Goal: Communication & Community: Participate in discussion

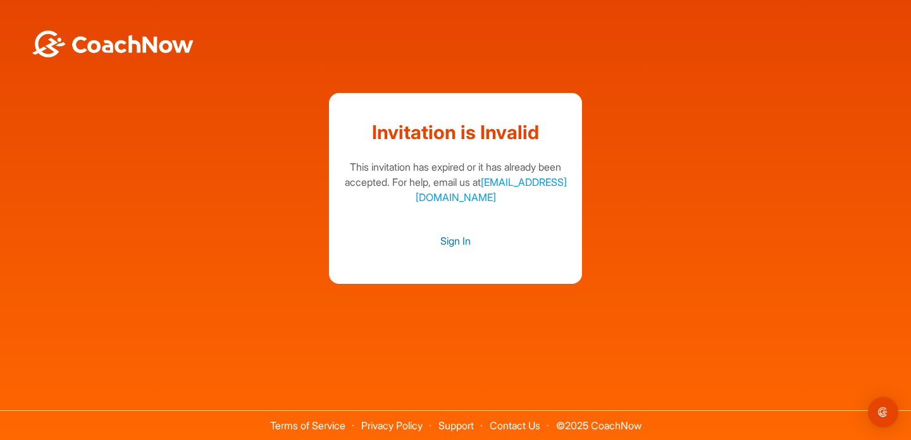
click at [450, 243] on link "Sign In" at bounding box center [455, 241] width 228 height 16
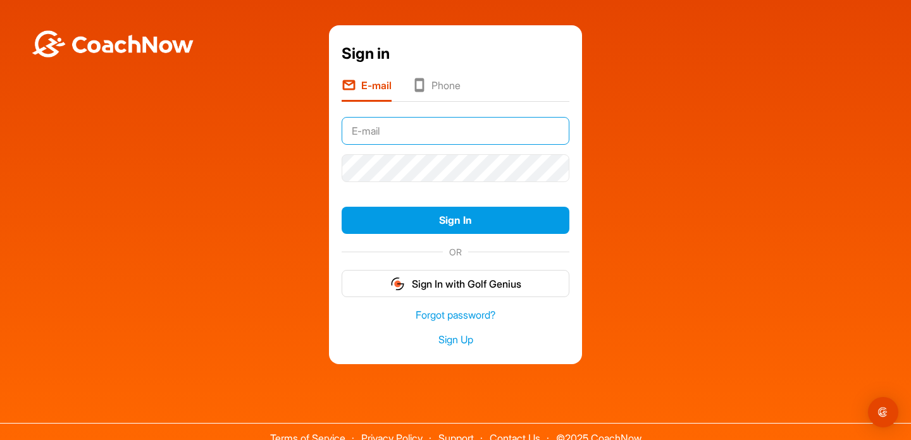
type input "Cantonyshen@gmail.com"
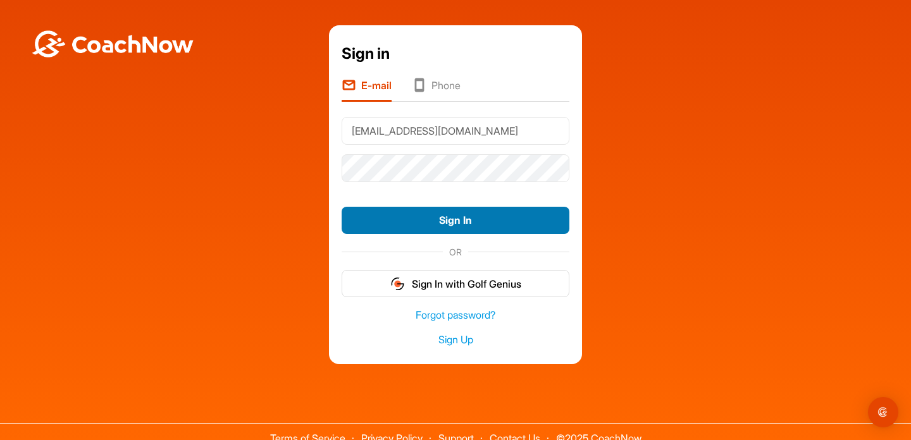
click at [426, 217] on button "Sign In" at bounding box center [455, 220] width 228 height 27
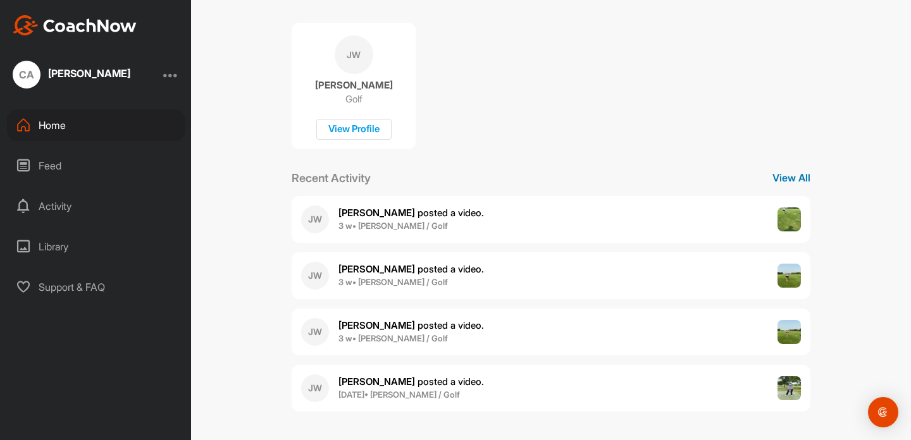
click at [788, 174] on p "View All" at bounding box center [791, 177] width 38 height 15
click at [787, 333] on img at bounding box center [789, 332] width 24 height 24
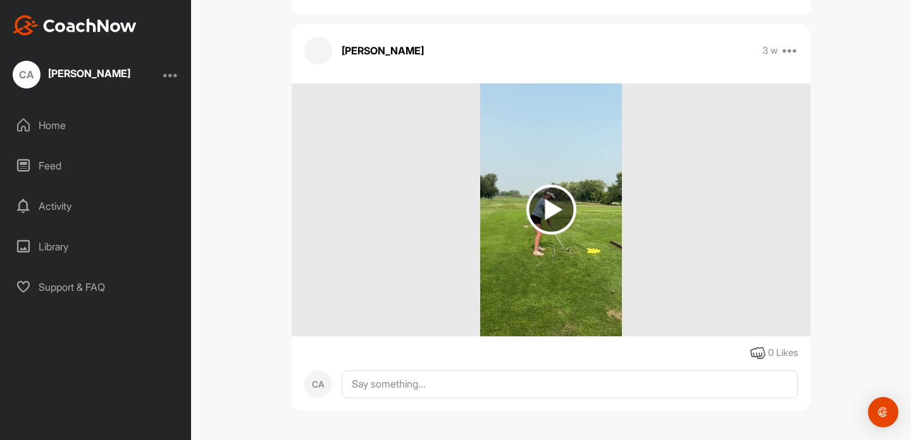
scroll to position [117, 0]
click at [601, 186] on img at bounding box center [551, 209] width 142 height 253
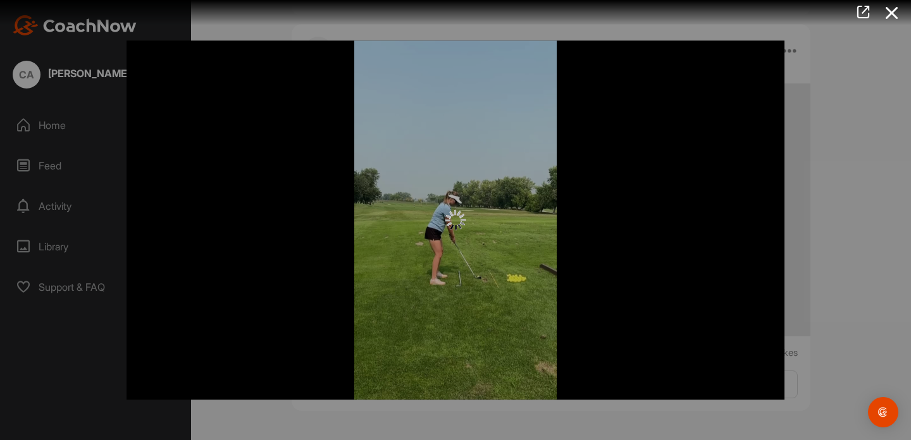
click at [453, 222] on img at bounding box center [455, 220] width 20 height 20
click at [677, 136] on div at bounding box center [455, 219] width 658 height 359
click at [870, 8] on icon at bounding box center [863, 12] width 15 height 14
click at [825, 106] on div at bounding box center [455, 220] width 911 height 440
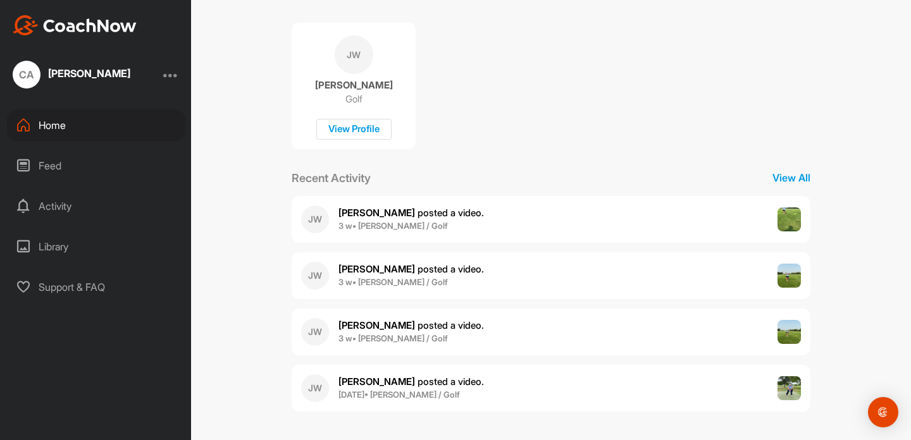
click at [793, 274] on img at bounding box center [789, 276] width 24 height 24
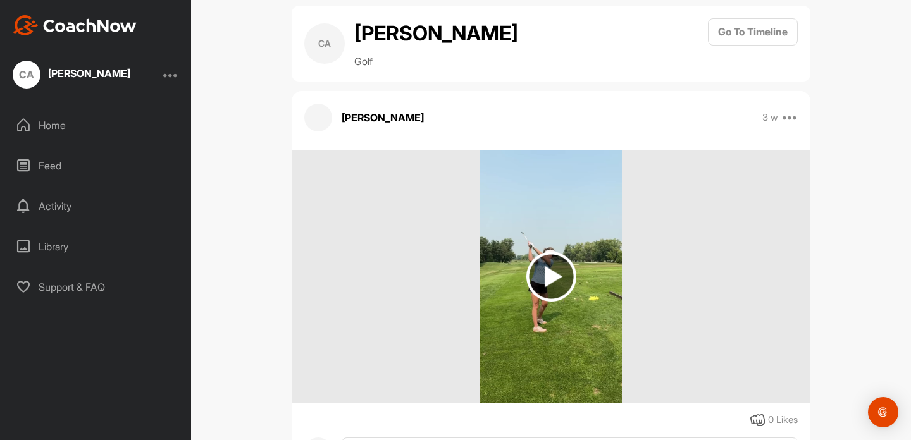
scroll to position [56, 0]
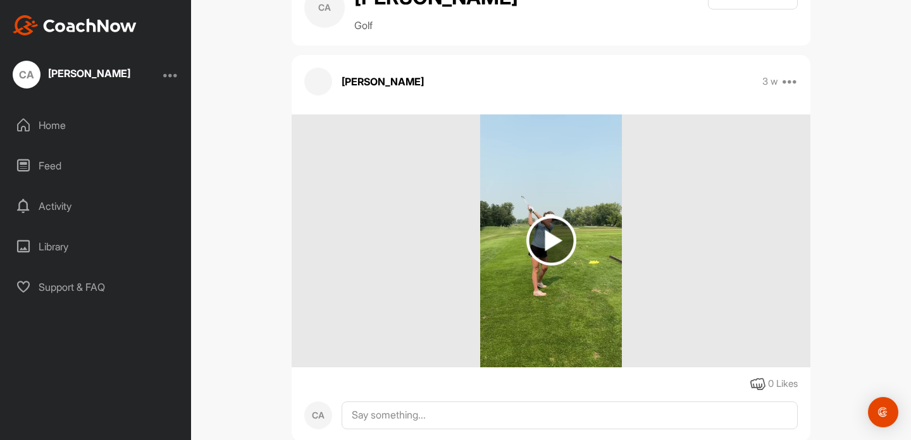
click at [585, 186] on img at bounding box center [551, 240] width 142 height 253
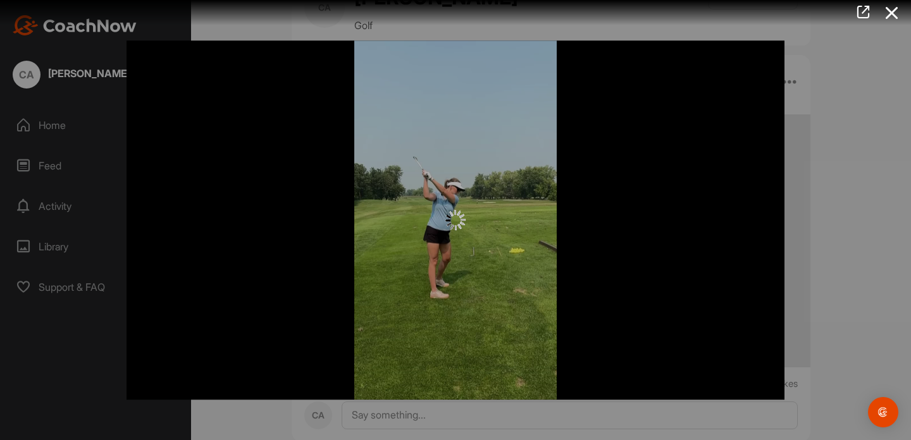
click at [510, 107] on div at bounding box center [455, 219] width 658 height 359
click at [866, 12] on icon at bounding box center [863, 12] width 15 height 14
click at [893, 18] on icon at bounding box center [891, 12] width 29 height 23
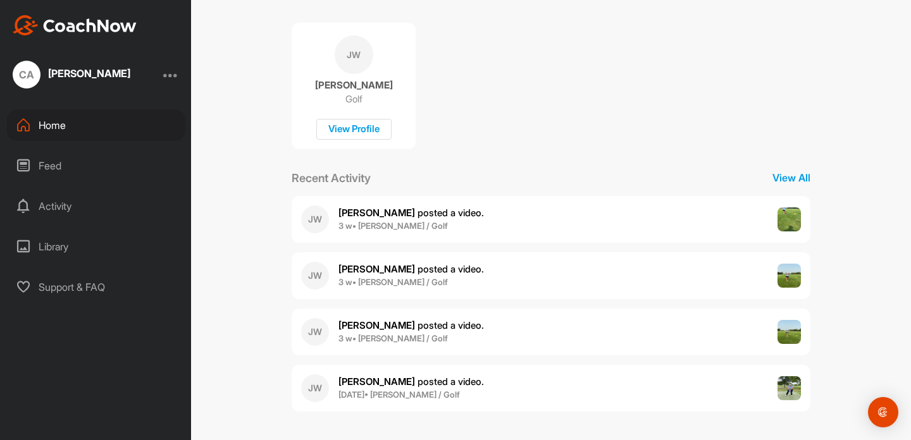
click at [403, 212] on span "[PERSON_NAME] posted a video ." at bounding box center [410, 213] width 145 height 12
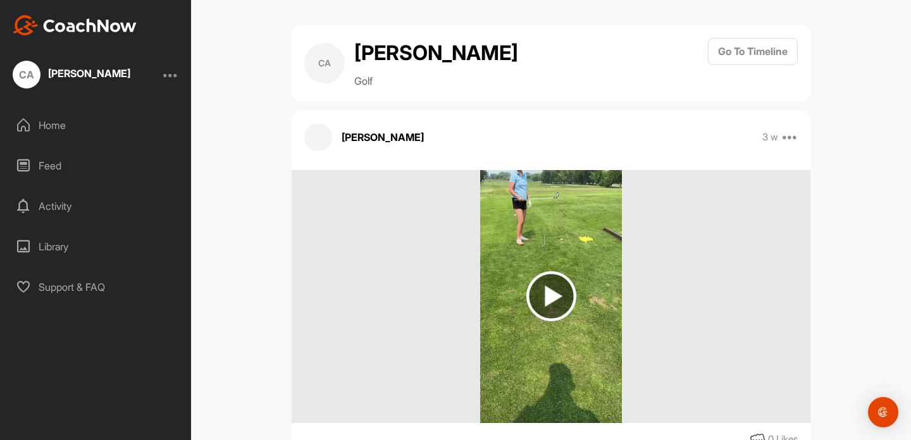
click at [575, 270] on img at bounding box center [550, 296] width 141 height 253
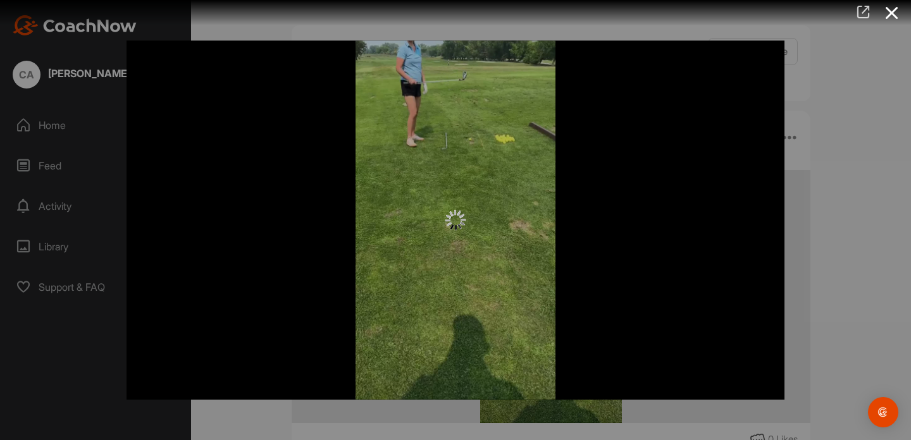
click at [866, 14] on icon at bounding box center [863, 12] width 15 height 14
click at [886, 16] on icon at bounding box center [891, 12] width 29 height 23
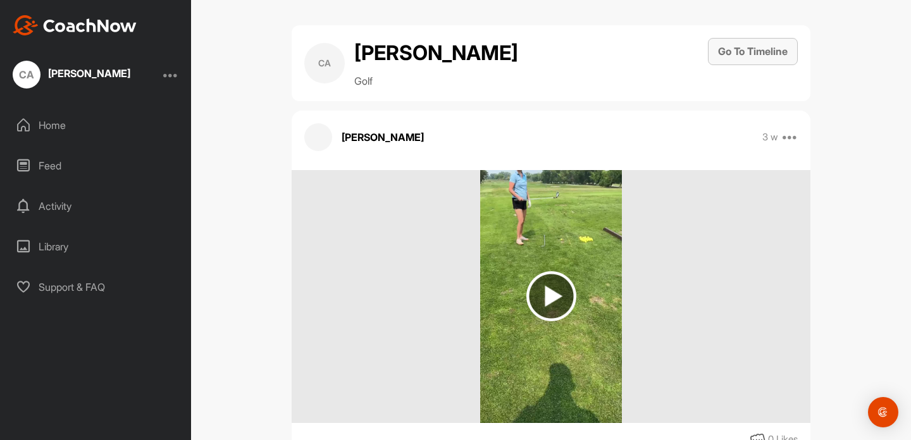
click at [744, 51] on button "Go To Timeline" at bounding box center [753, 51] width 90 height 27
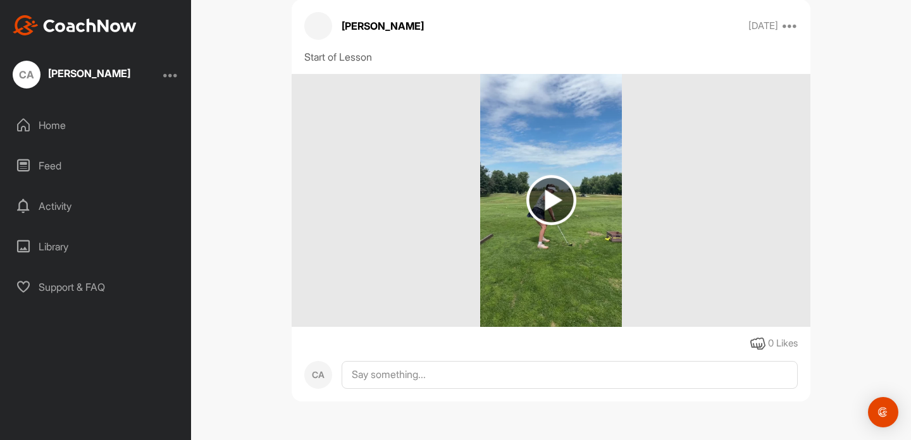
scroll to position [4946, 0]
click at [562, 283] on img at bounding box center [550, 200] width 141 height 253
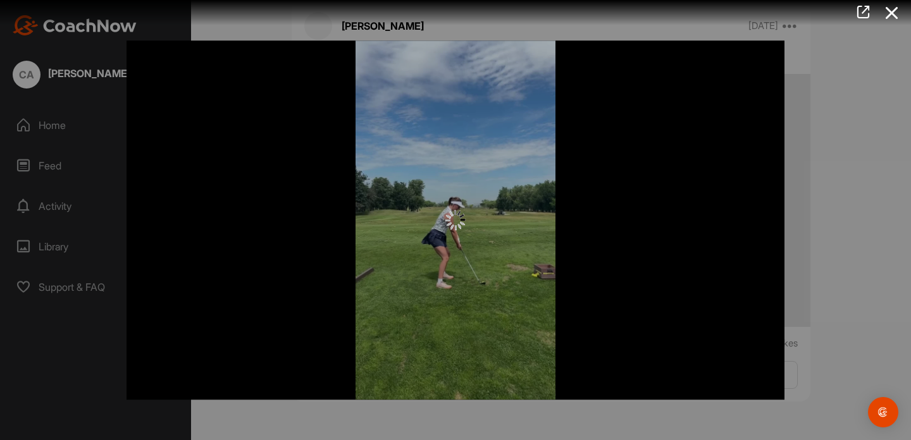
click at [462, 164] on div at bounding box center [455, 219] width 658 height 359
click at [861, 13] on icon at bounding box center [863, 12] width 15 height 14
click at [897, 14] on icon at bounding box center [891, 12] width 29 height 23
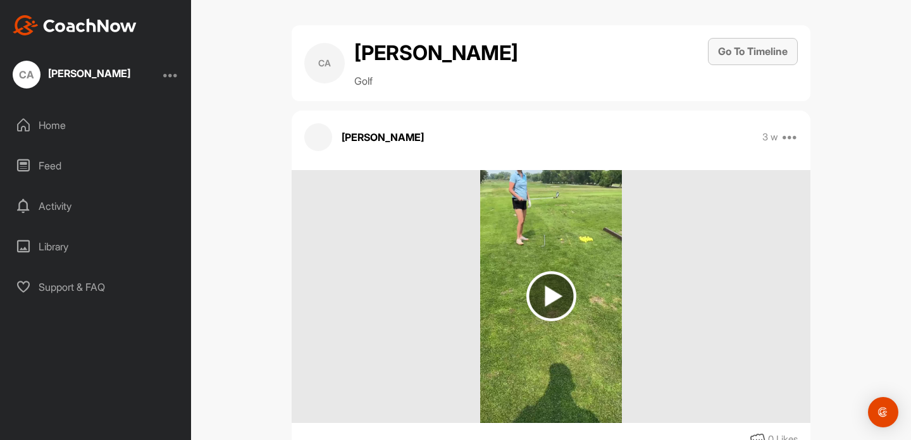
click at [767, 55] on button "Go To Timeline" at bounding box center [753, 51] width 90 height 27
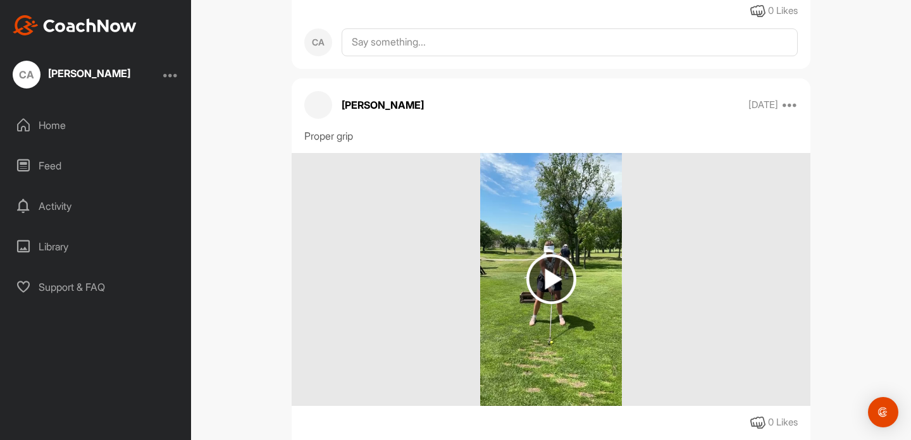
scroll to position [4113, 0]
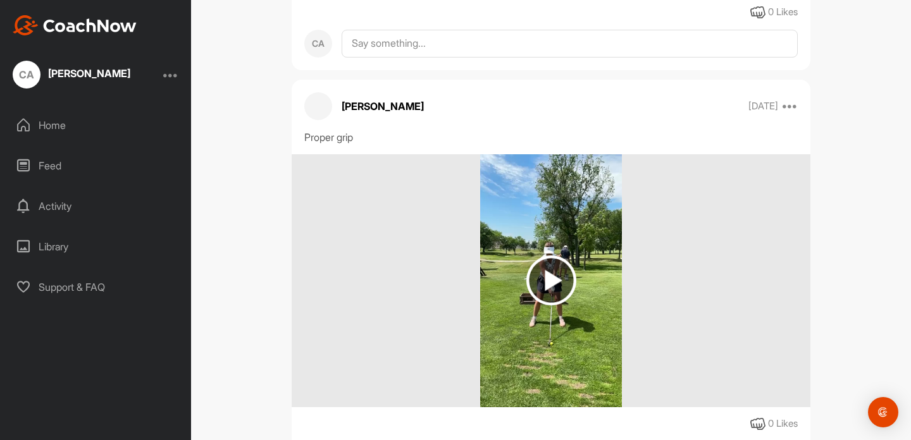
click at [553, 210] on img at bounding box center [550, 280] width 141 height 253
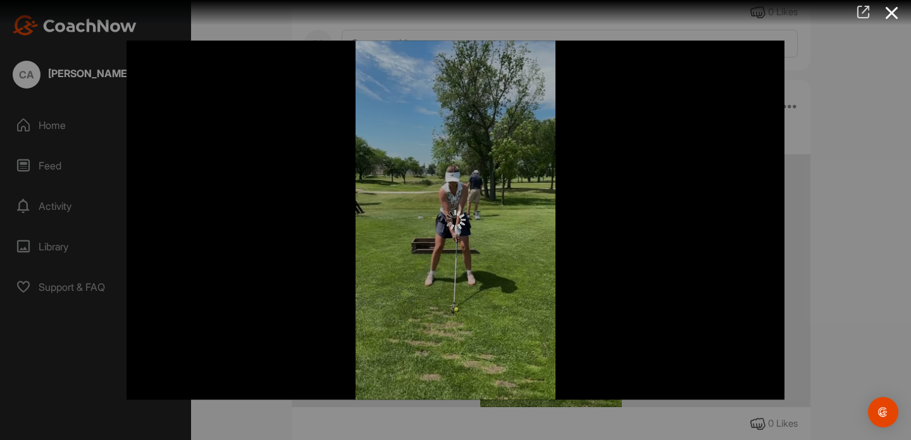
click at [860, 13] on icon at bounding box center [863, 12] width 15 height 14
click at [908, 85] on div at bounding box center [455, 220] width 911 height 440
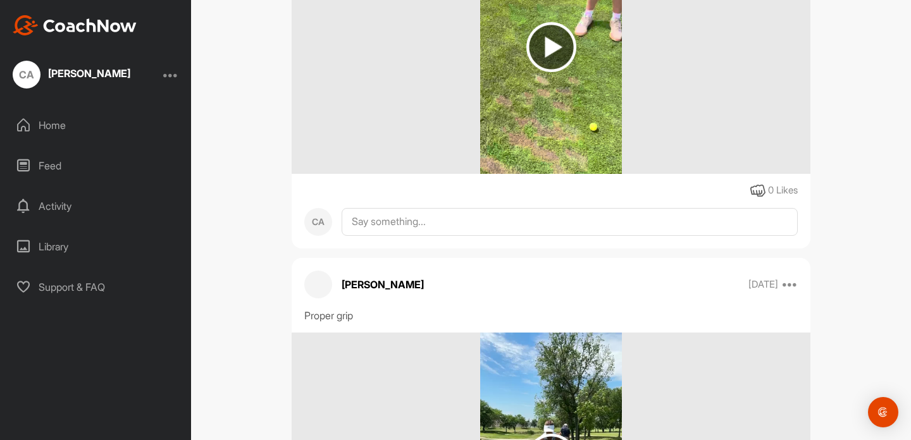
scroll to position [3791, 0]
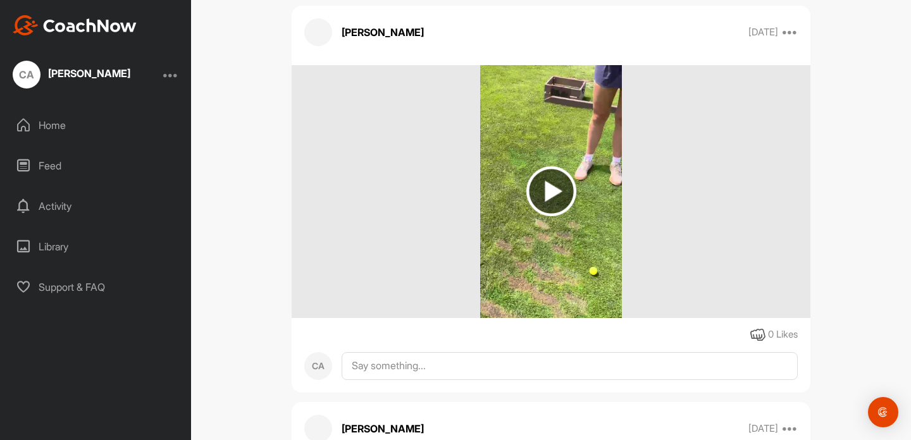
click at [589, 127] on img at bounding box center [551, 191] width 142 height 253
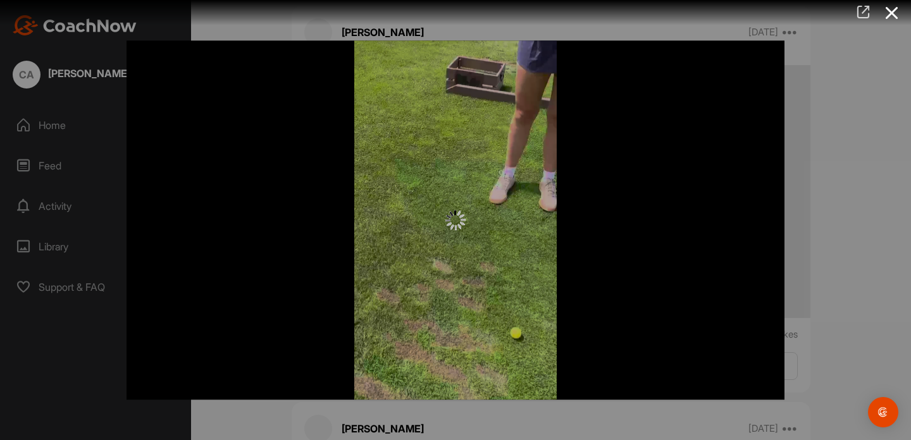
click at [869, 12] on icon at bounding box center [863, 12] width 15 height 14
click at [896, 11] on icon at bounding box center [891, 12] width 29 height 23
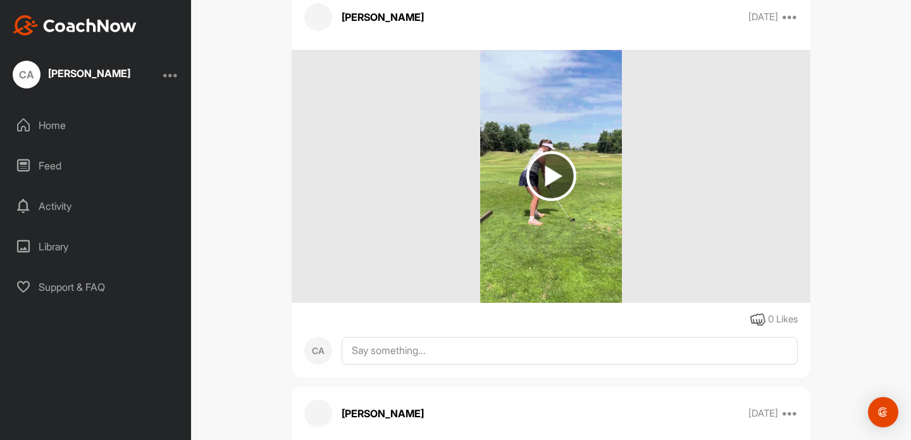
scroll to position [3351, 0]
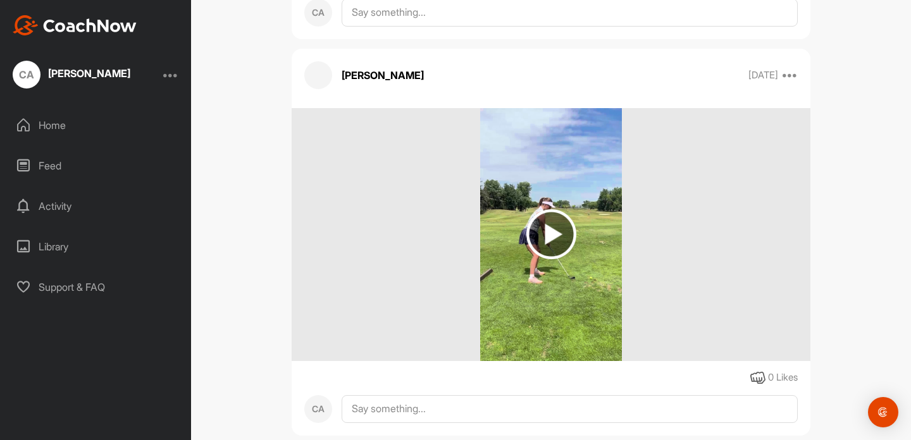
click at [546, 173] on img at bounding box center [551, 234] width 142 height 253
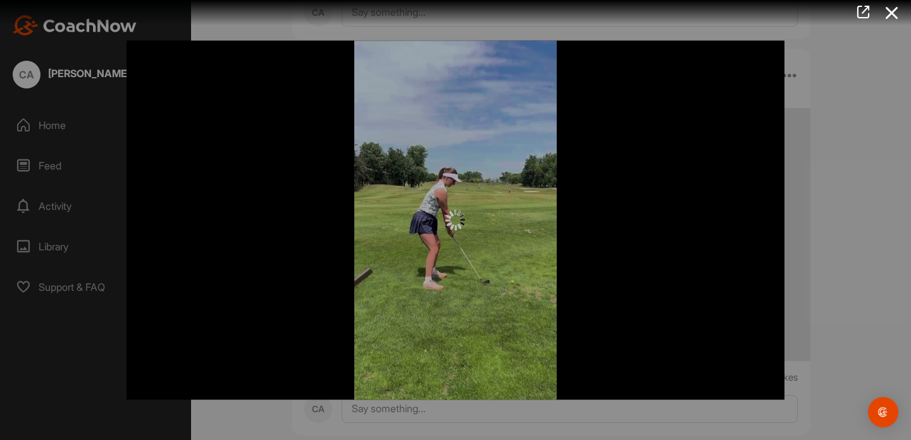
click at [449, 220] on img at bounding box center [455, 220] width 20 height 20
click at [867, 10] on icon at bounding box center [863, 12] width 15 height 14
click at [889, 13] on icon at bounding box center [891, 12] width 29 height 23
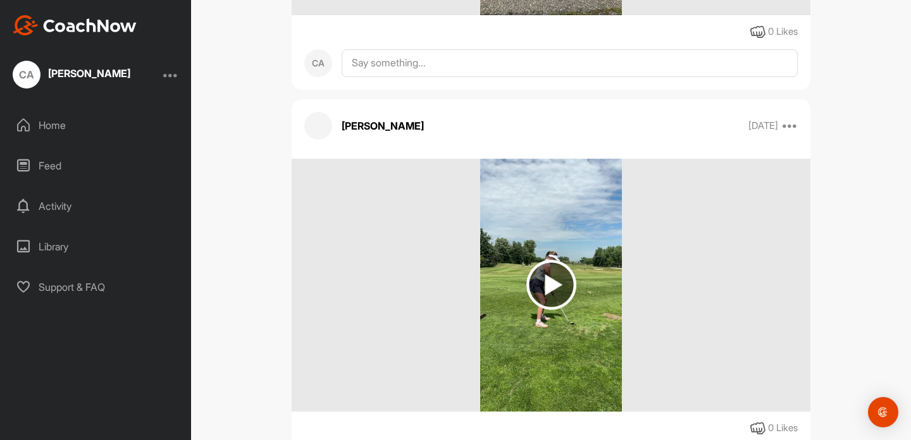
scroll to position [2886, 0]
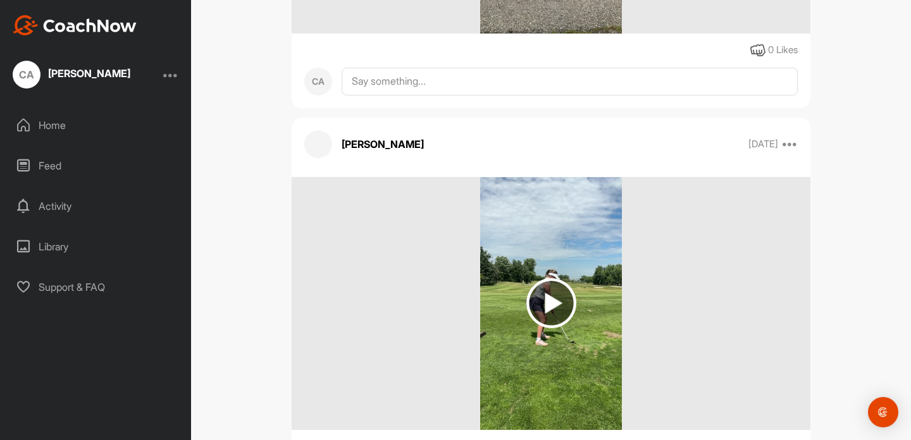
click at [570, 230] on img at bounding box center [551, 303] width 142 height 253
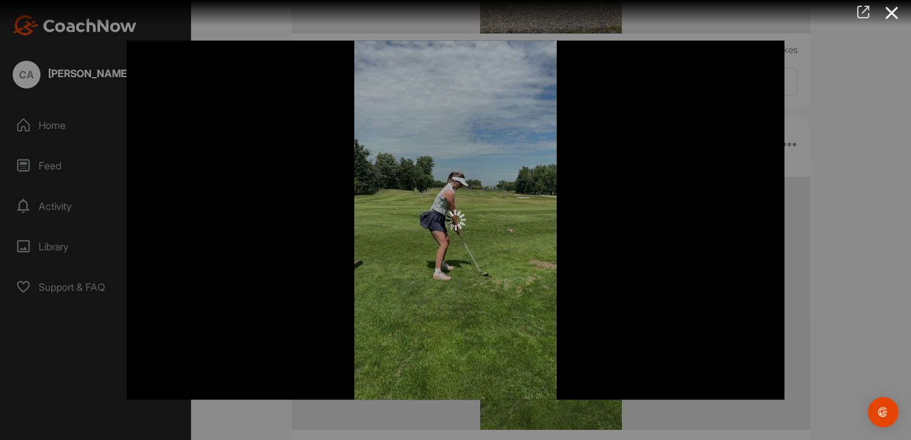
click at [860, 11] on icon at bounding box center [863, 12] width 15 height 14
click at [887, 13] on icon at bounding box center [891, 12] width 29 height 23
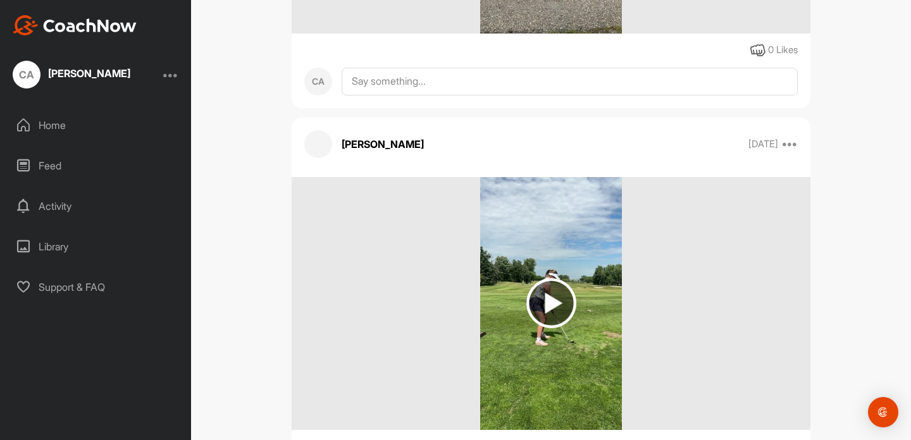
click at [834, 169] on div "CA [PERSON_NAME] Bookings Golf Space Settings Your Notifications Leave Space Ti…" at bounding box center [551, 220] width 720 height 440
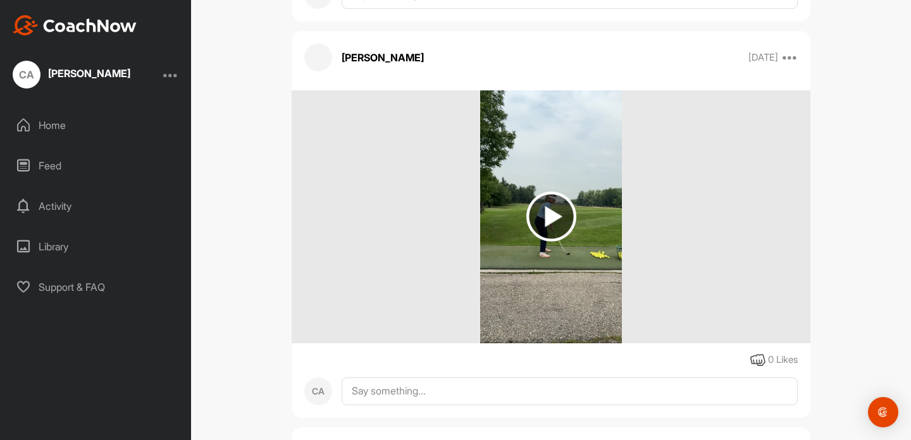
scroll to position [2573, 0]
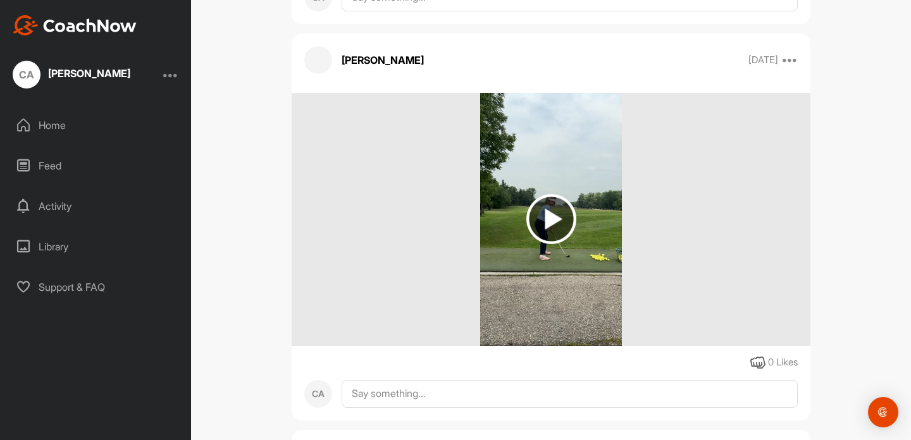
click at [564, 144] on img at bounding box center [550, 219] width 141 height 253
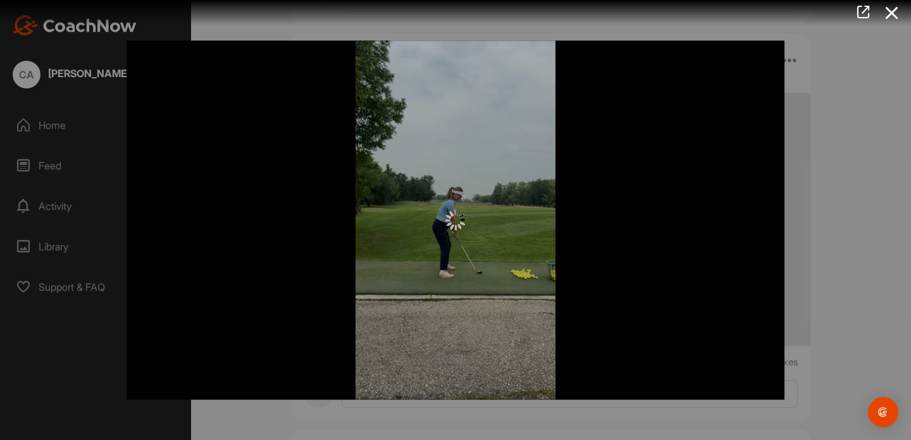
click at [453, 199] on div at bounding box center [455, 219] width 658 height 359
click at [450, 222] on img at bounding box center [455, 220] width 20 height 20
click at [865, 15] on icon at bounding box center [863, 12] width 15 height 14
click at [865, 85] on div at bounding box center [455, 220] width 911 height 440
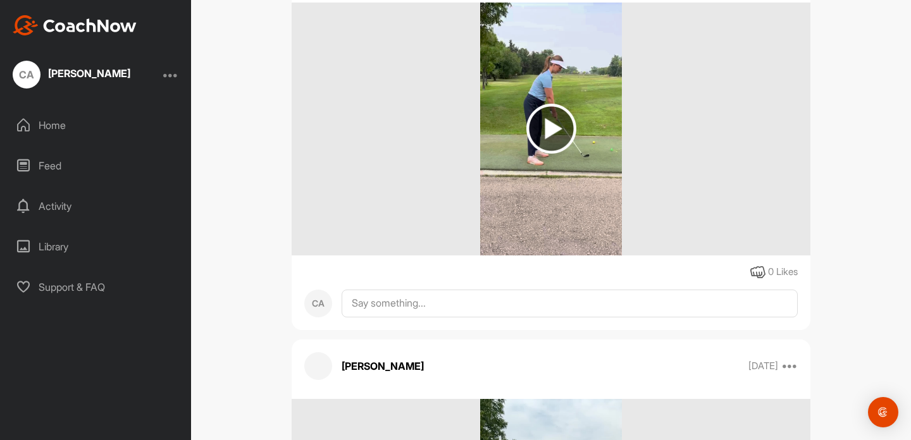
scroll to position [2254, 0]
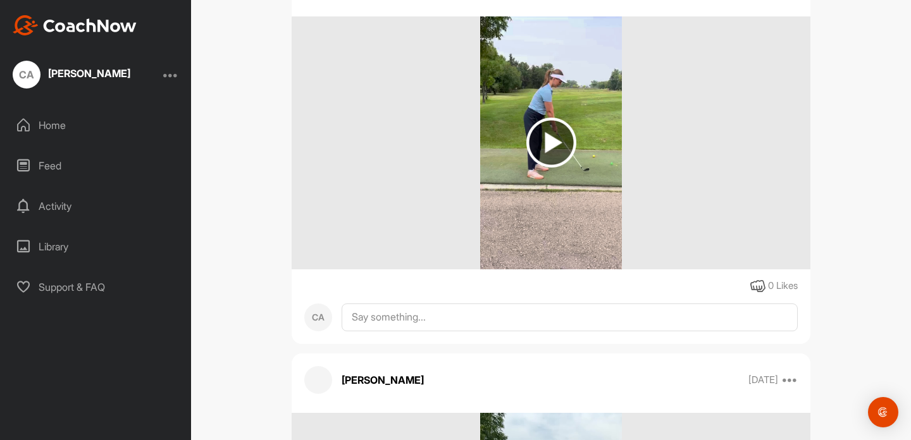
click at [567, 97] on img at bounding box center [551, 142] width 142 height 253
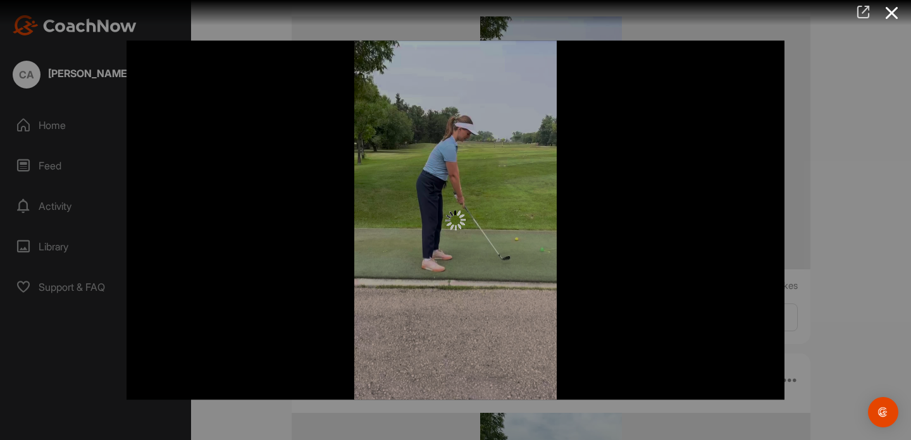
click at [862, 11] on icon at bounding box center [863, 12] width 15 height 14
click at [885, 13] on icon at bounding box center [891, 12] width 29 height 23
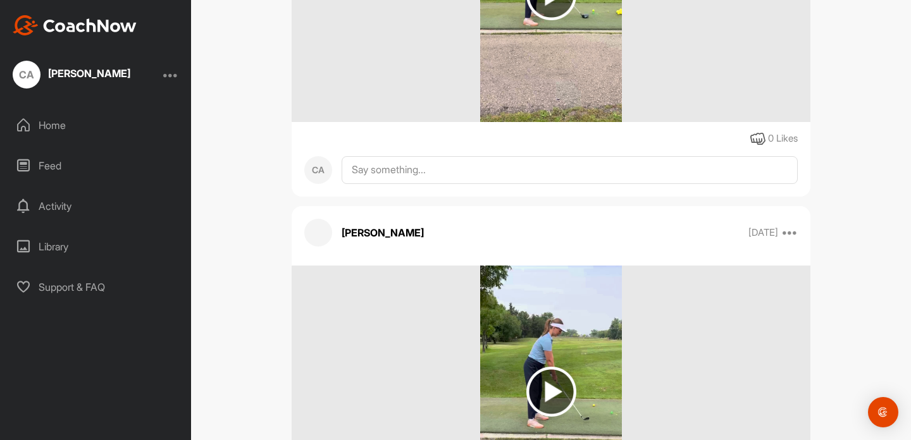
scroll to position [1916, 0]
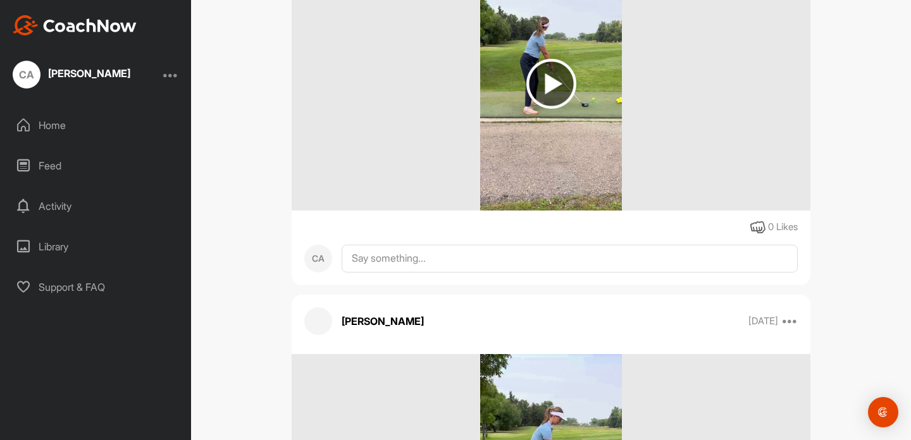
click at [602, 51] on img at bounding box center [551, 84] width 142 height 253
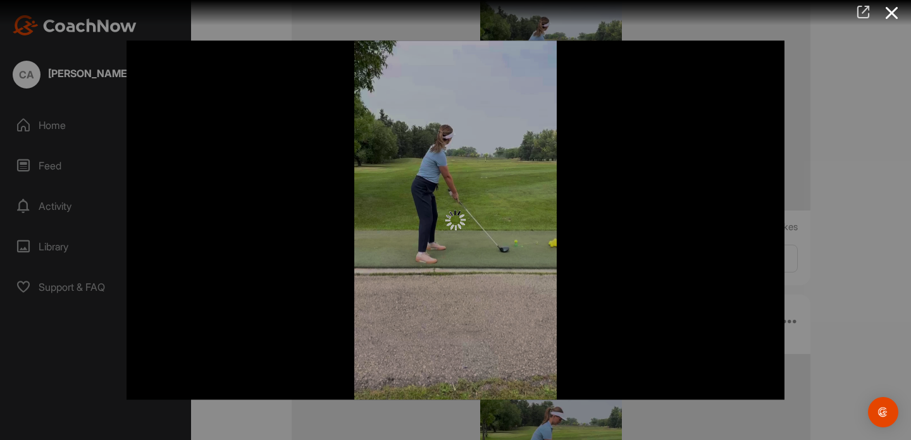
click at [864, 15] on icon at bounding box center [863, 12] width 15 height 14
click at [897, 10] on icon at bounding box center [891, 12] width 29 height 23
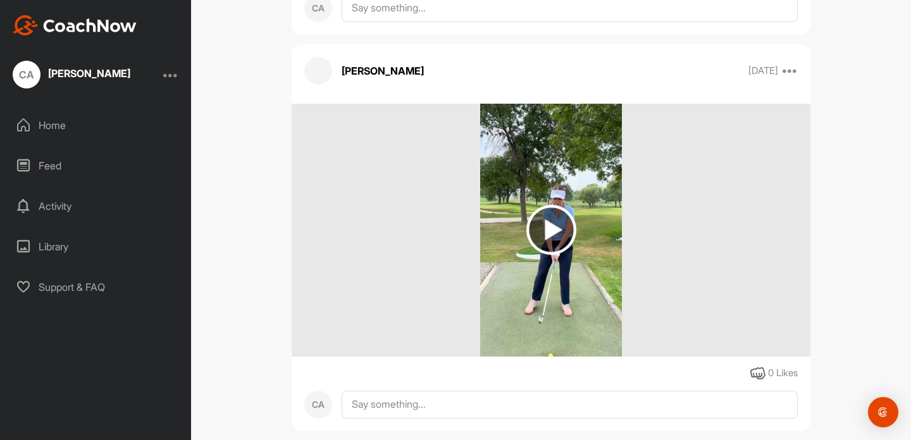
scroll to position [1362, 0]
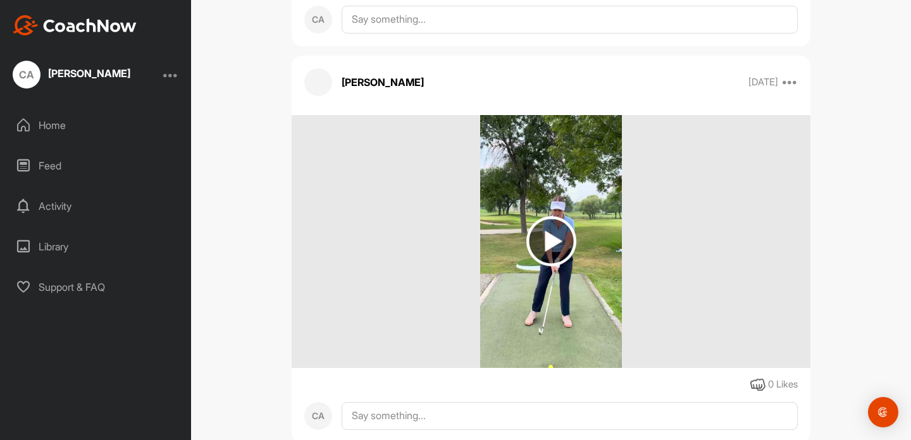
click at [575, 180] on img at bounding box center [551, 241] width 142 height 253
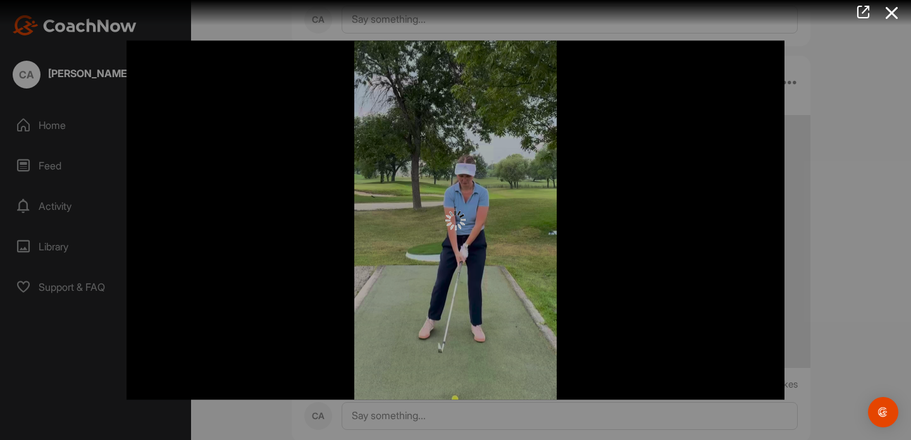
click at [491, 109] on div at bounding box center [455, 219] width 658 height 359
click at [864, 10] on icon at bounding box center [863, 12] width 15 height 14
click at [885, 15] on icon at bounding box center [891, 12] width 29 height 23
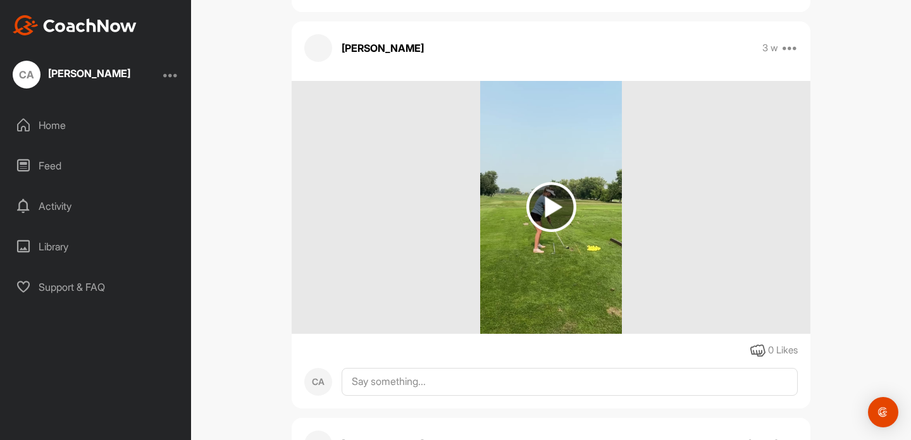
scroll to position [1013, 0]
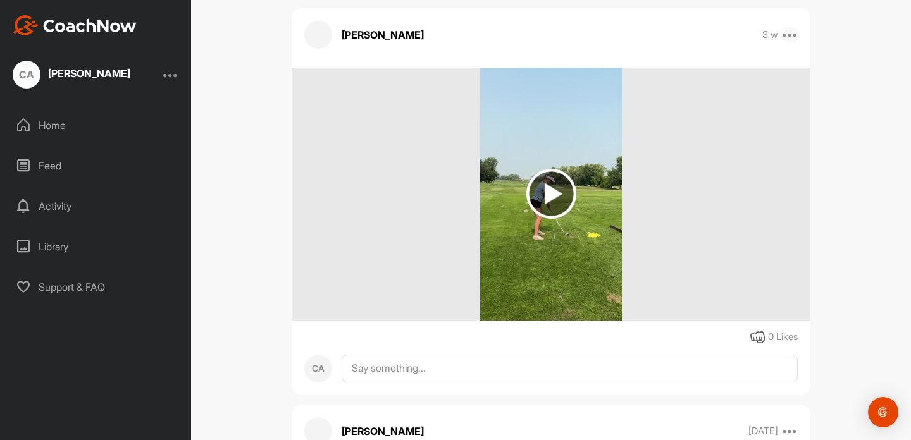
click at [794, 42] on icon at bounding box center [789, 34] width 15 height 15
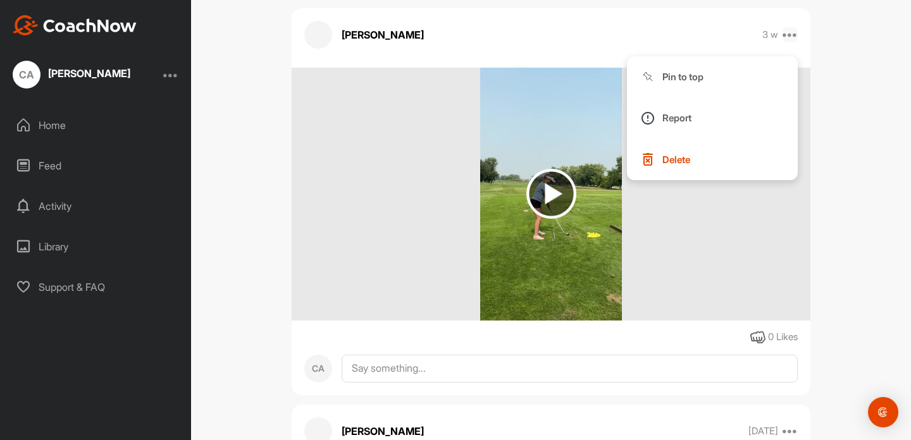
click at [795, 42] on icon at bounding box center [789, 34] width 15 height 15
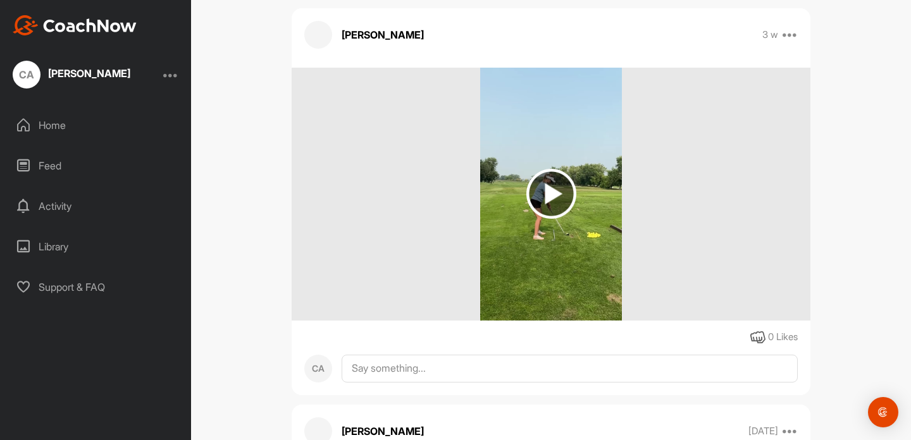
click at [539, 137] on img at bounding box center [551, 194] width 142 height 253
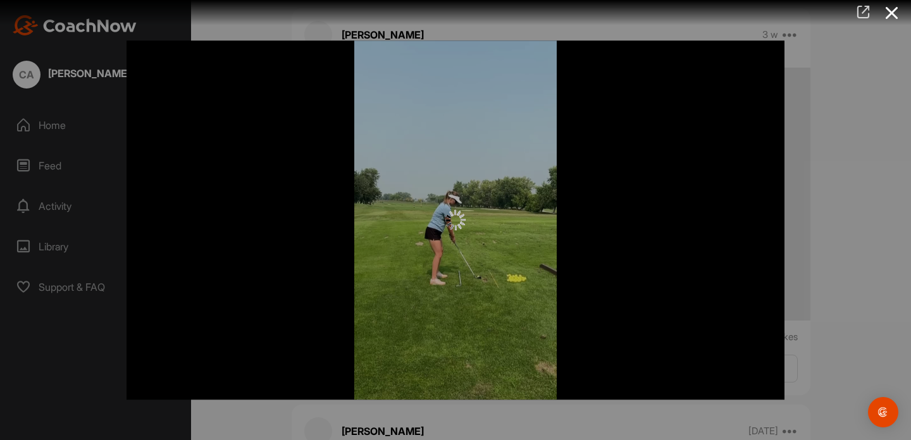
click at [877, 6] on link at bounding box center [863, 13] width 29 height 27
click at [825, 101] on div at bounding box center [455, 220] width 911 height 440
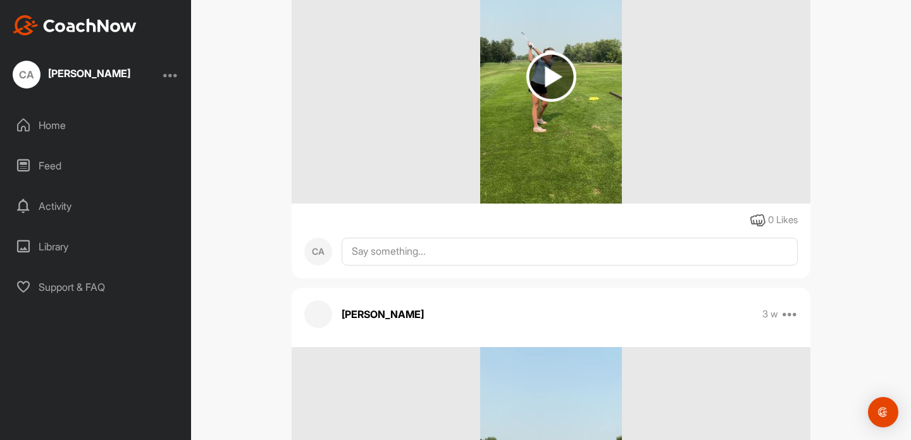
scroll to position [652, 0]
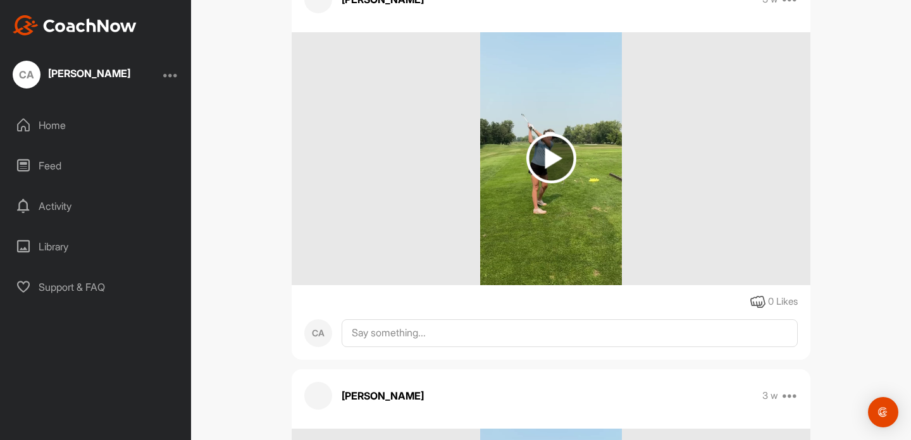
click at [561, 97] on img at bounding box center [551, 158] width 142 height 253
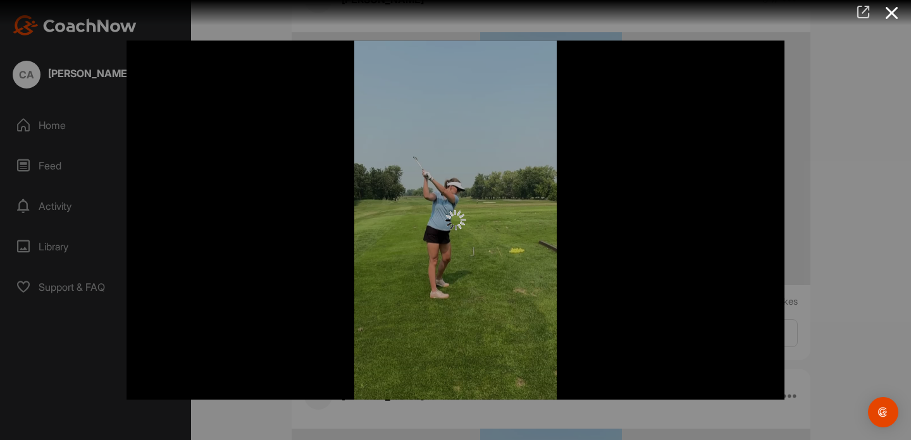
click at [867, 8] on icon at bounding box center [863, 12] width 15 height 14
click at [890, 15] on icon at bounding box center [891, 12] width 29 height 23
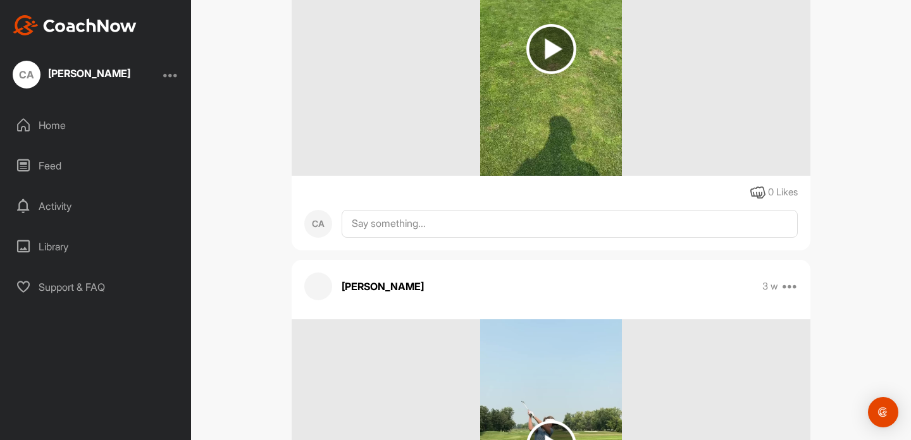
scroll to position [280, 0]
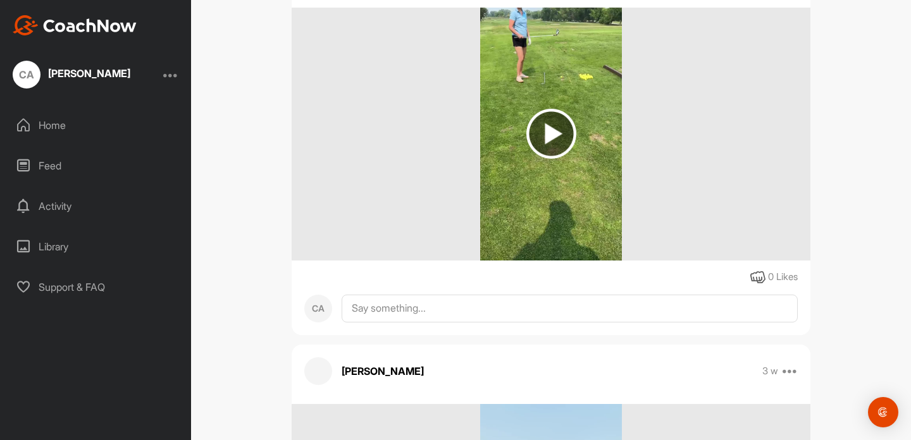
click at [577, 78] on img at bounding box center [550, 134] width 141 height 253
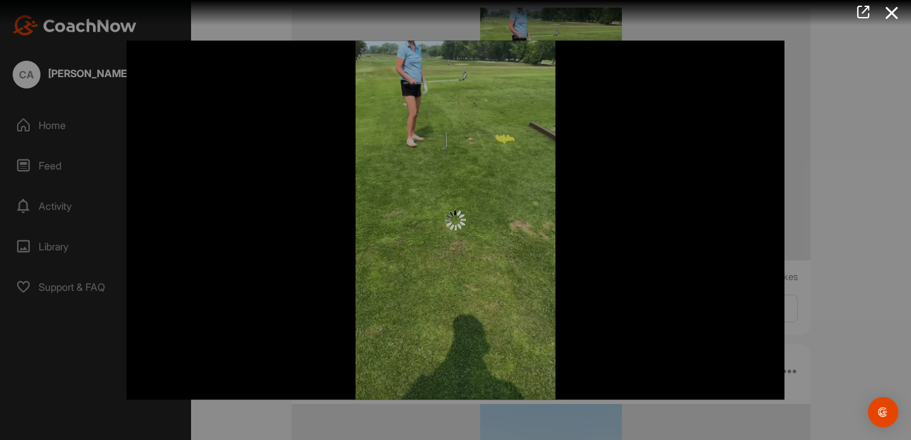
click at [481, 157] on div at bounding box center [455, 219] width 658 height 359
click at [868, 8] on icon at bounding box center [863, 12] width 15 height 14
click at [885, 98] on div at bounding box center [455, 220] width 911 height 440
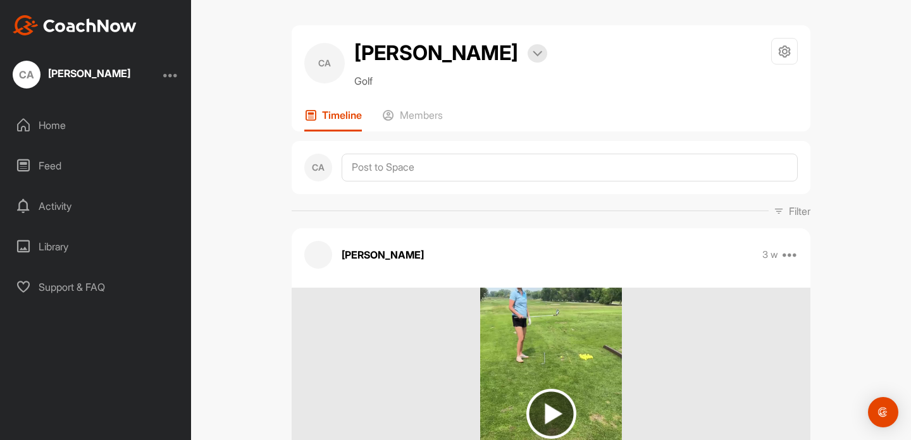
scroll to position [0, 0]
click at [427, 121] on p "Members" at bounding box center [421, 115] width 43 height 13
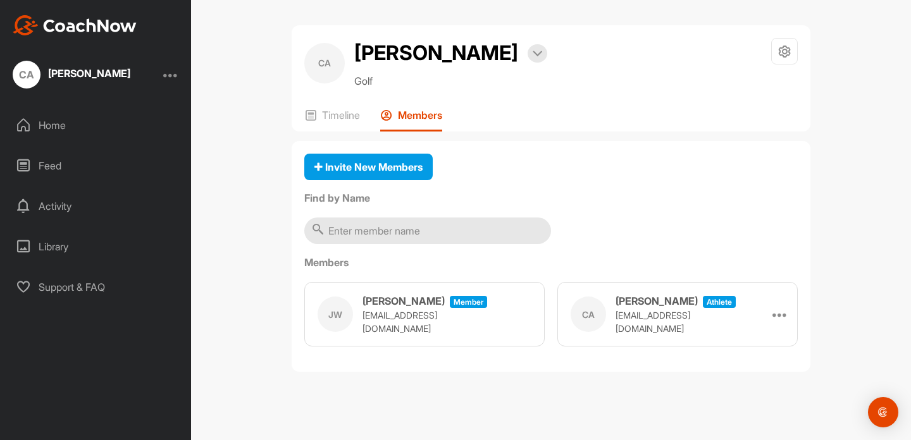
click at [97, 122] on div "Home" at bounding box center [96, 125] width 178 height 32
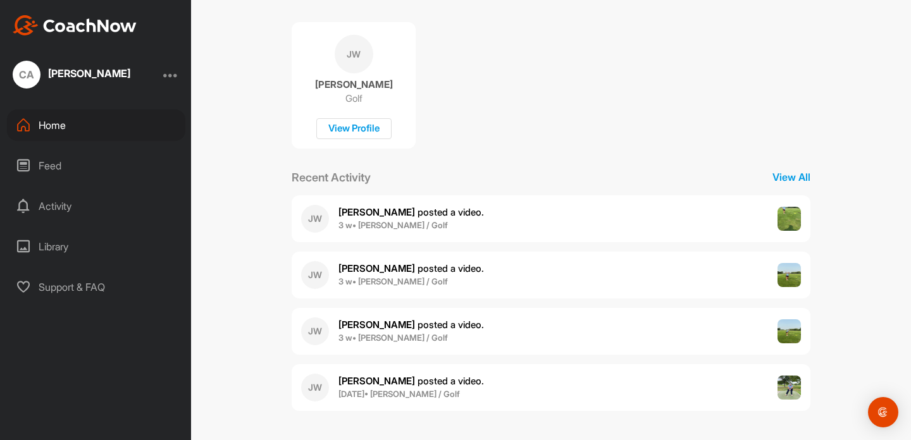
scroll to position [242, 0]
click at [63, 182] on div "Home Feed Activity Library Support & FAQ" at bounding box center [95, 205] width 191 height 193
click at [52, 172] on div "Feed" at bounding box center [96, 166] width 178 height 32
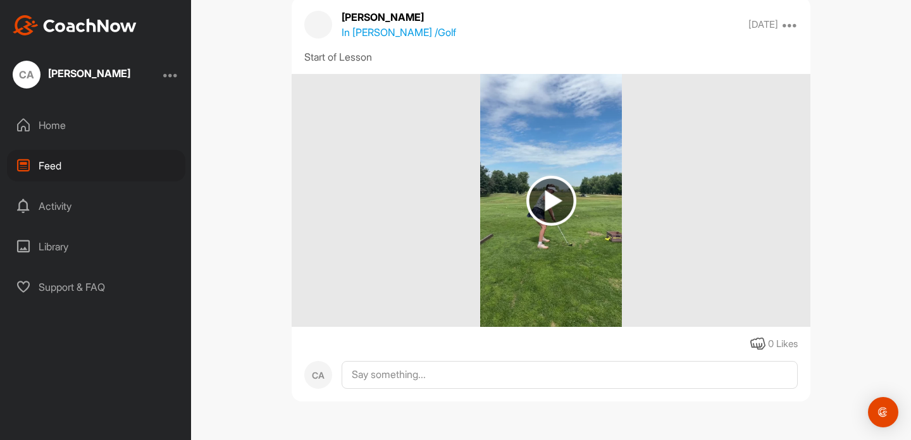
scroll to position [4881, 0]
